Goal: Register for event/course

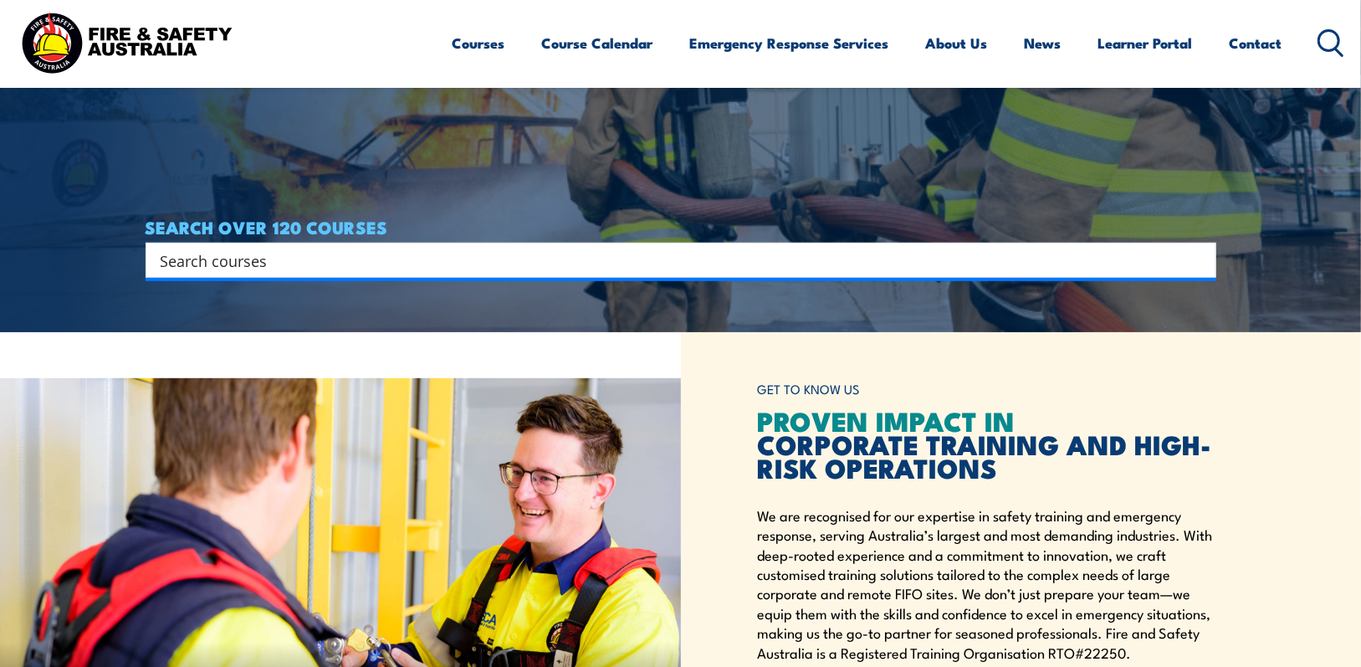
click at [430, 254] on input "Search input" at bounding box center [670, 260] width 1019 height 25
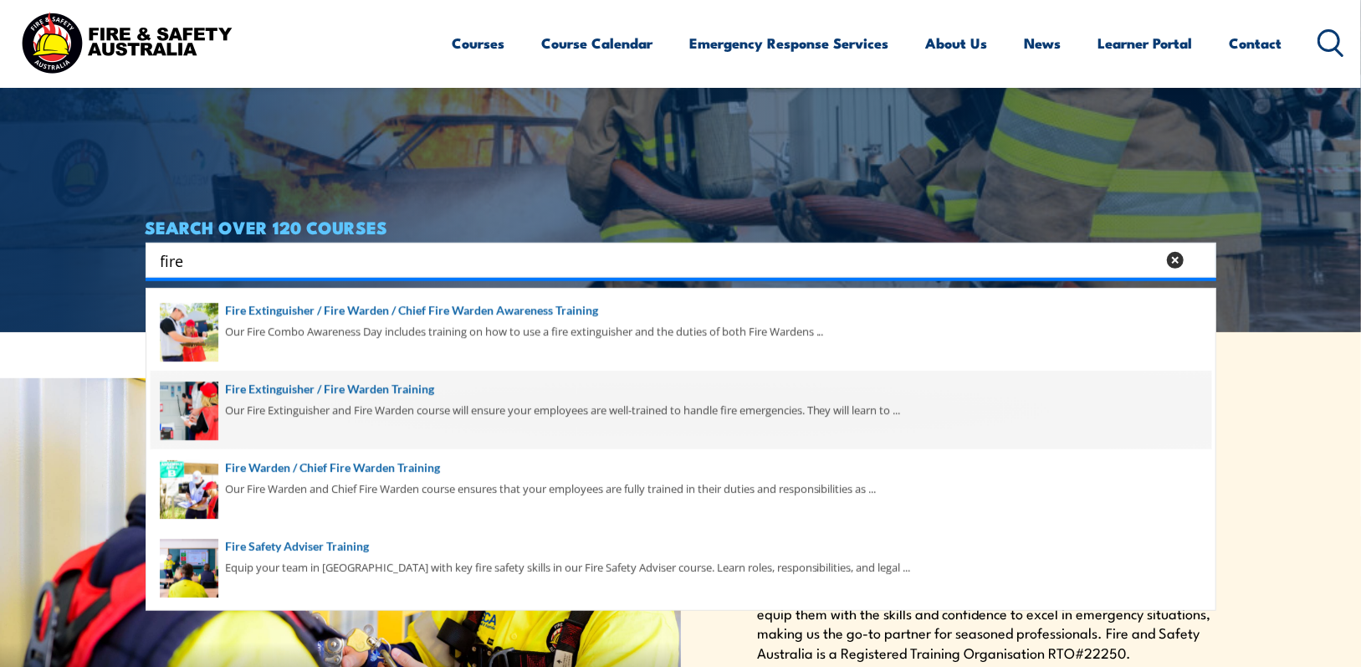
type input "fire"
click at [377, 388] on span at bounding box center [681, 410] width 1061 height 79
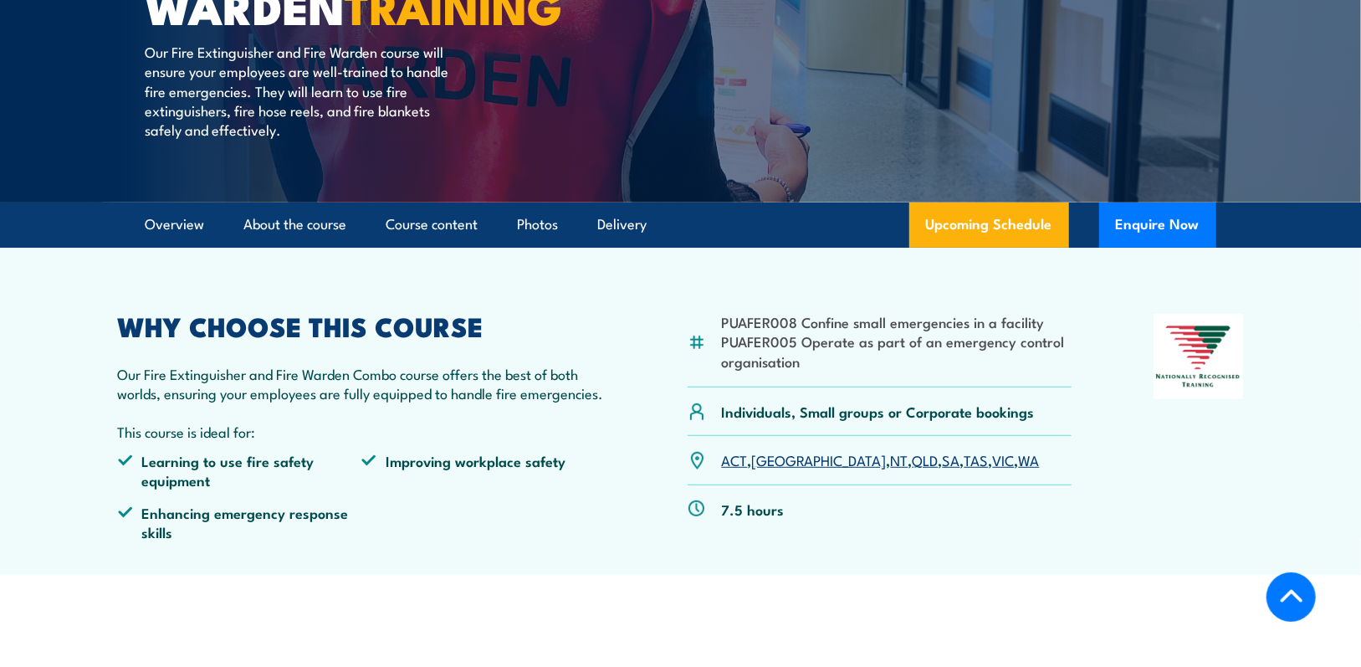
scroll to position [335, 0]
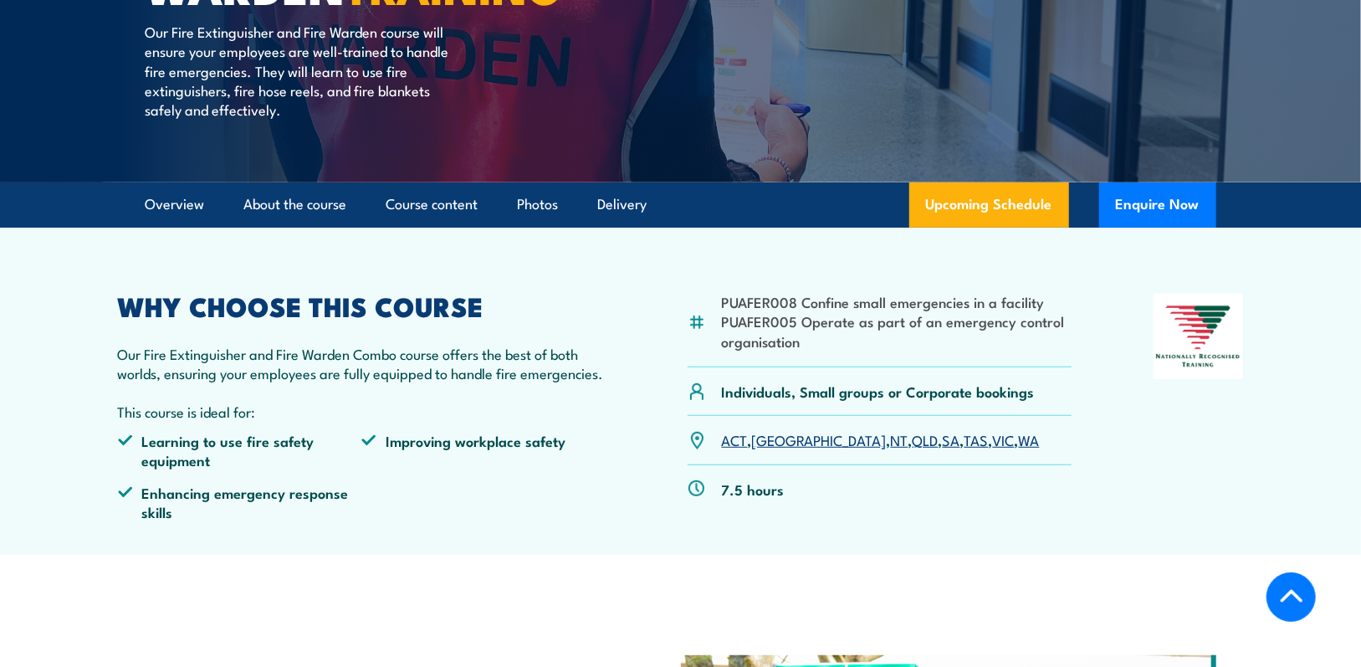
click at [943, 436] on link "SA" at bounding box center [952, 439] width 18 height 20
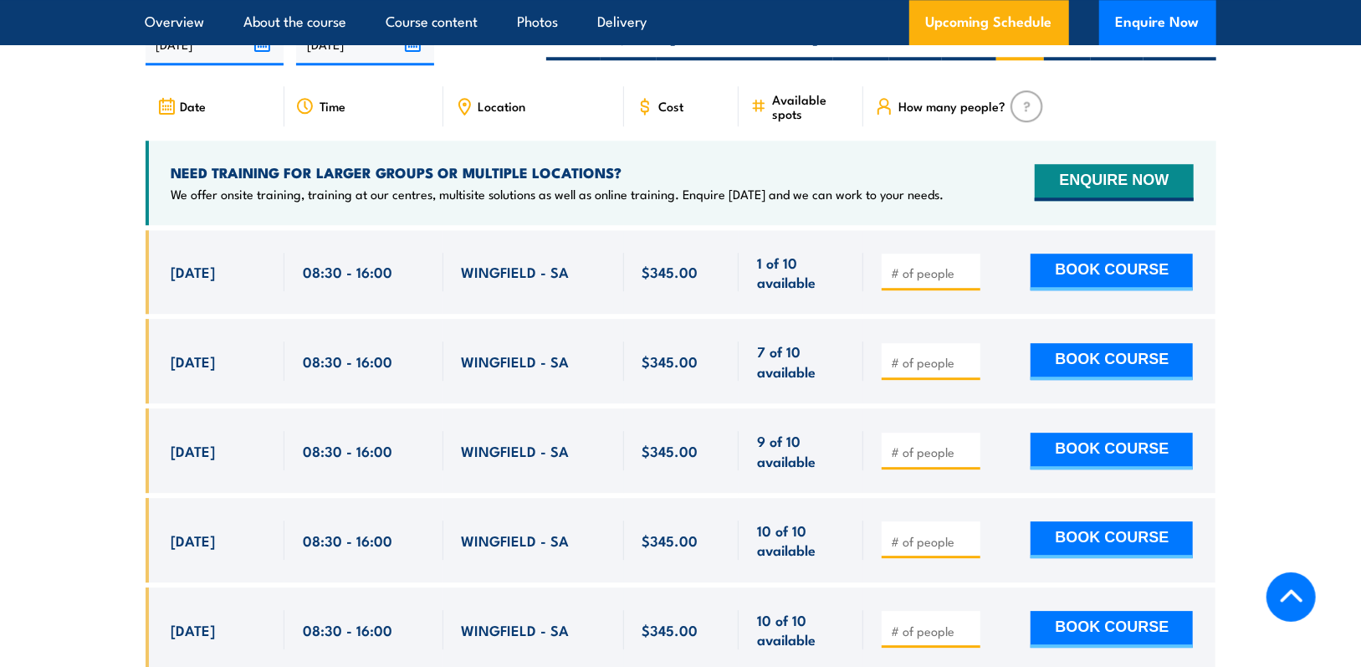
scroll to position [2761, 0]
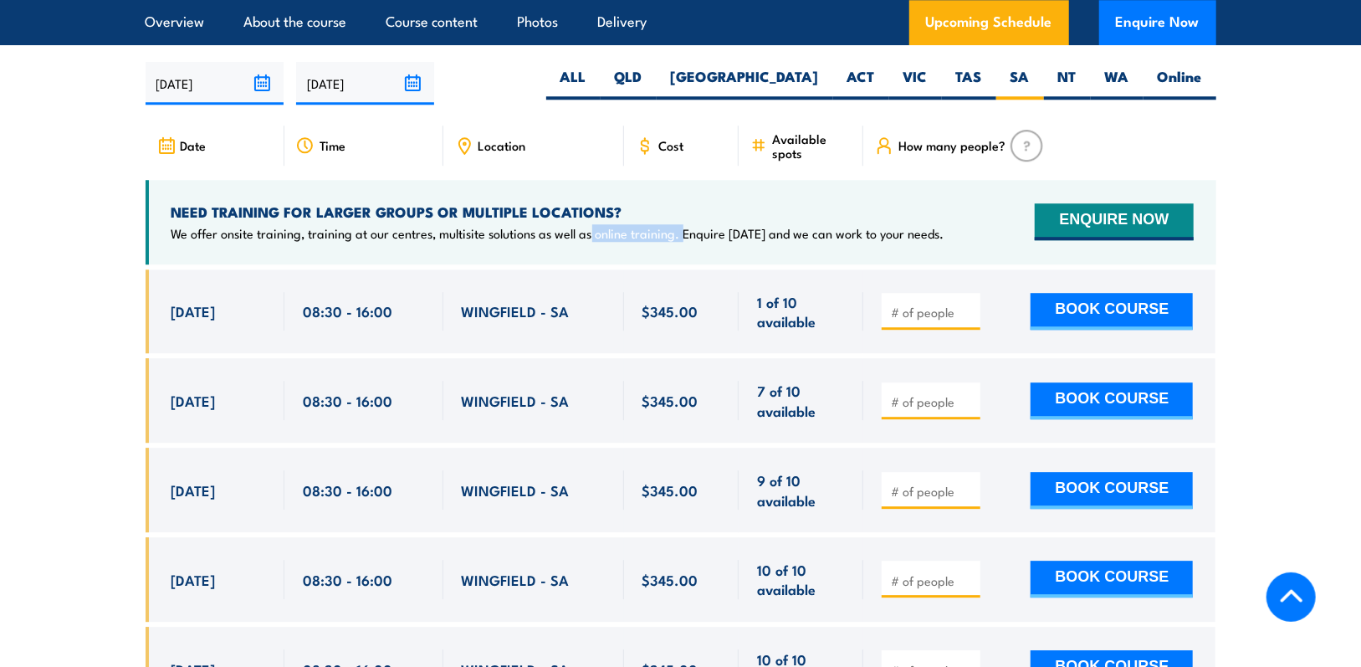
drag, startPoint x: 591, startPoint y: 207, endPoint x: 680, endPoint y: 214, distance: 89.8
click at [680, 225] on p "We offer onsite training, training at our centres, multisite solutions as well …" at bounding box center [557, 233] width 773 height 17
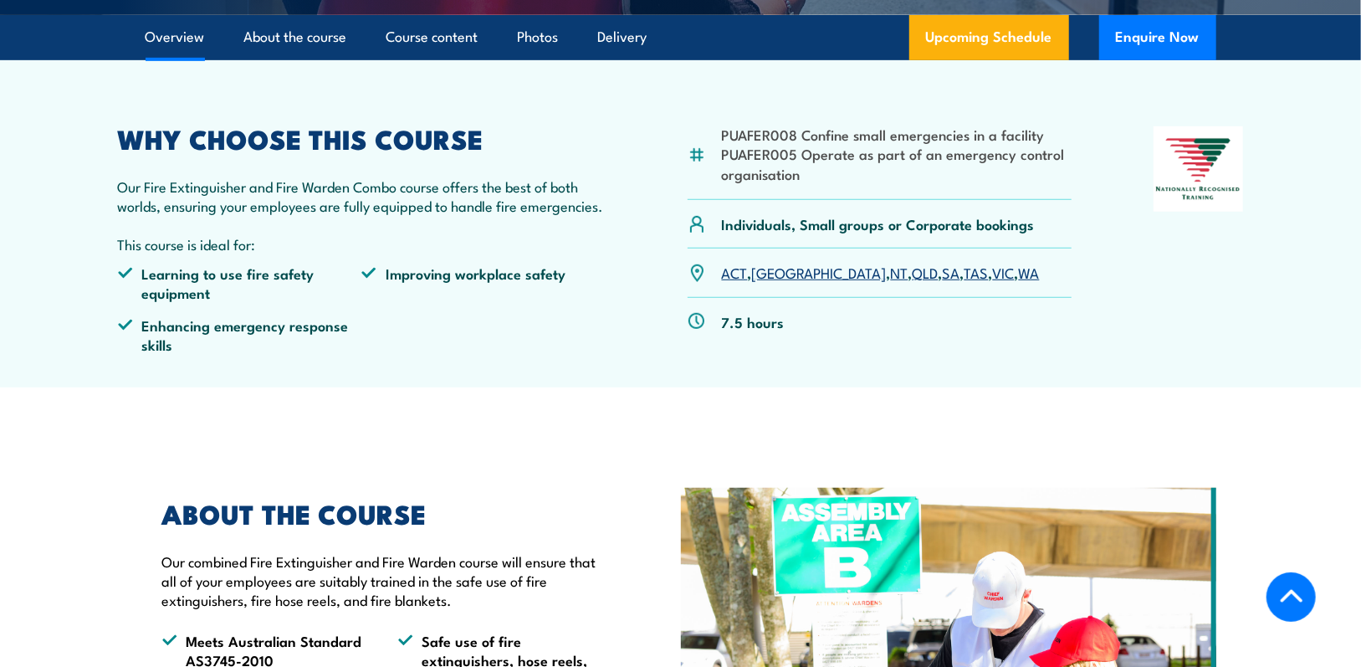
scroll to position [0, 0]
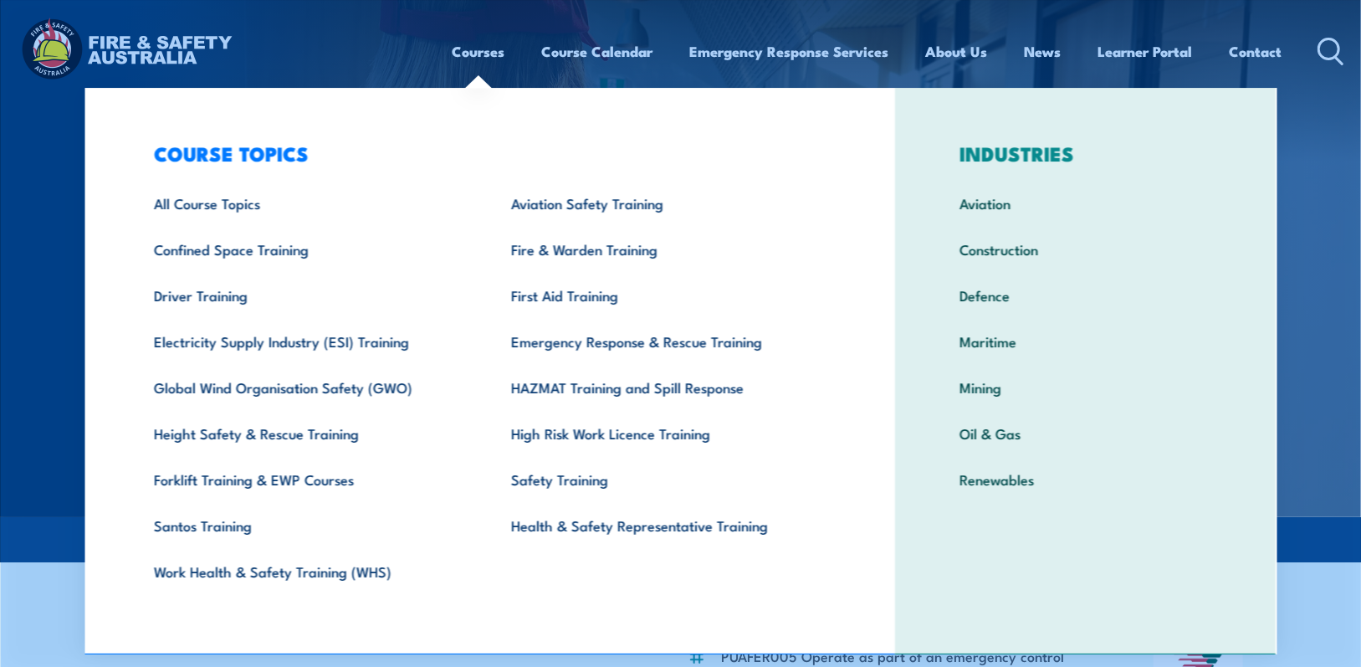
click at [479, 50] on link "Courses" at bounding box center [479, 51] width 53 height 44
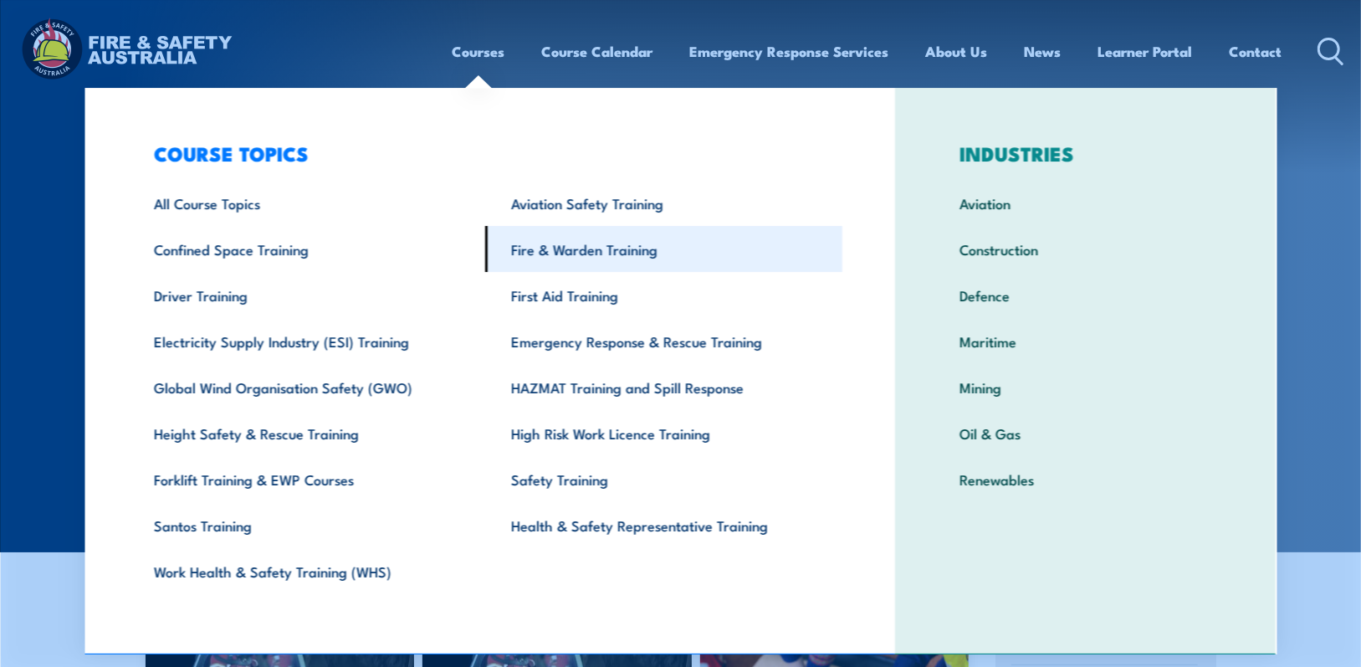
click at [543, 254] on link "Fire & Warden Training" at bounding box center [664, 249] width 357 height 46
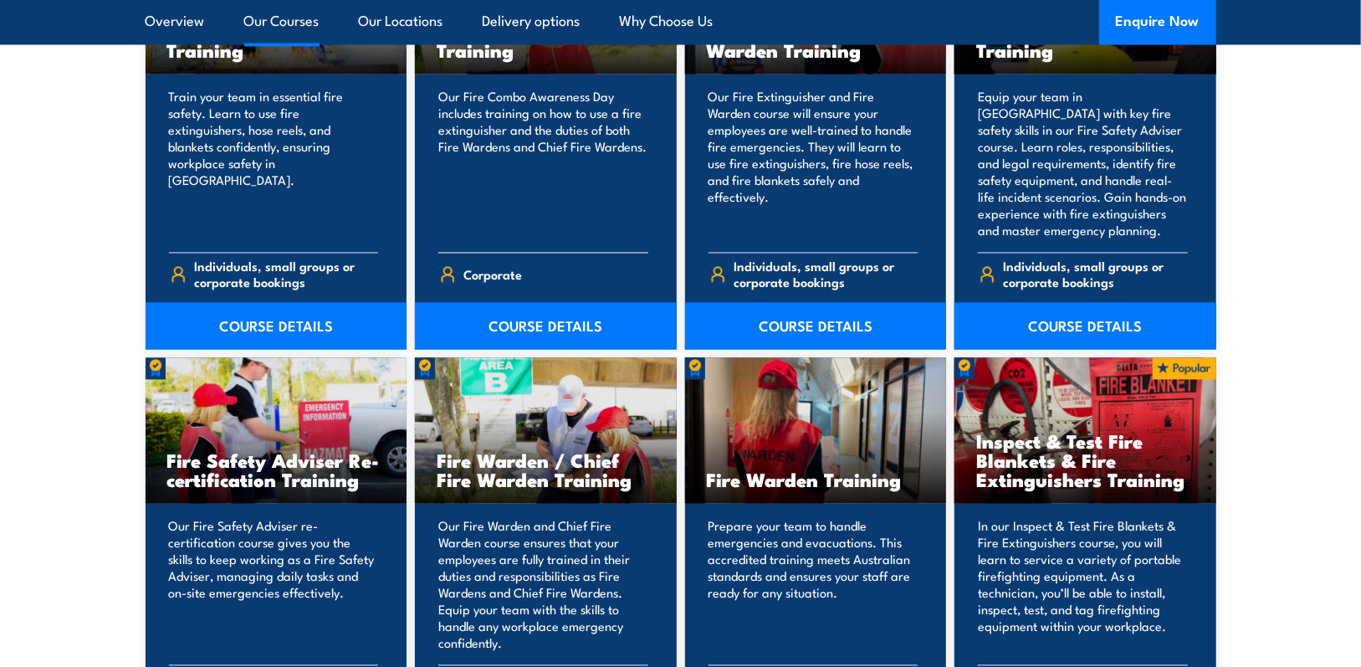
scroll to position [1924, 0]
